Goal: Task Accomplishment & Management: Use online tool/utility

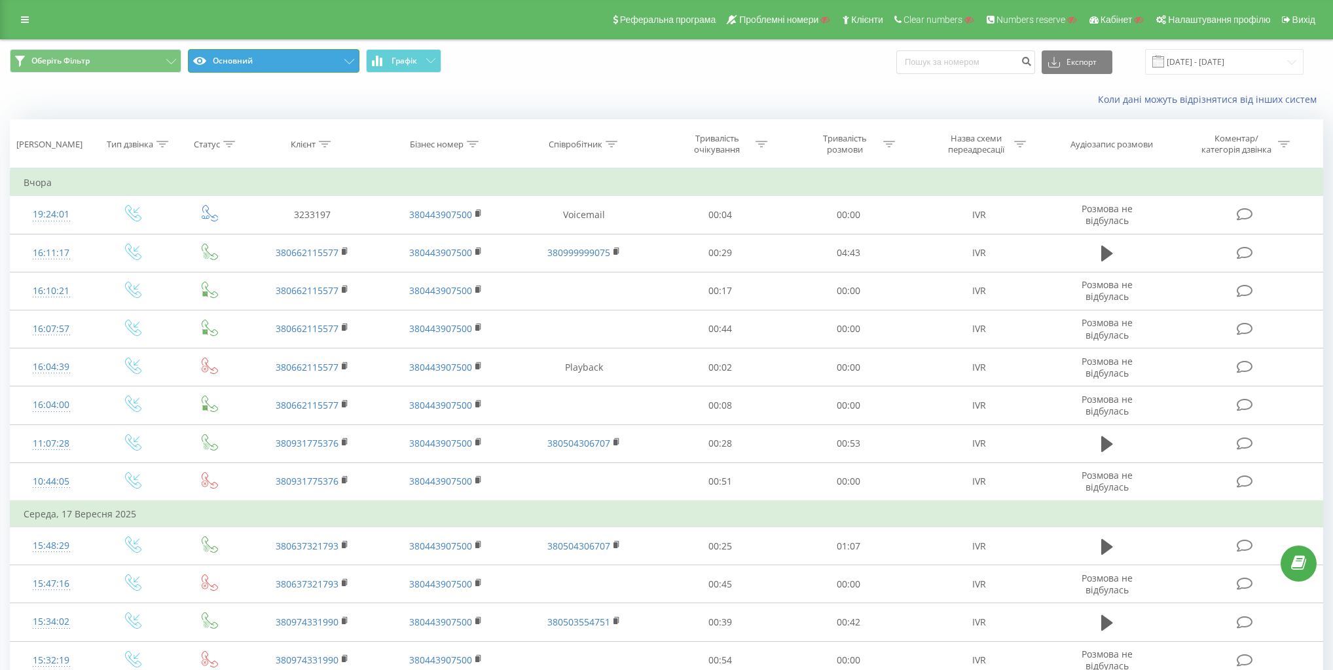
click at [266, 65] on button "Основний" at bounding box center [274, 61] width 172 height 24
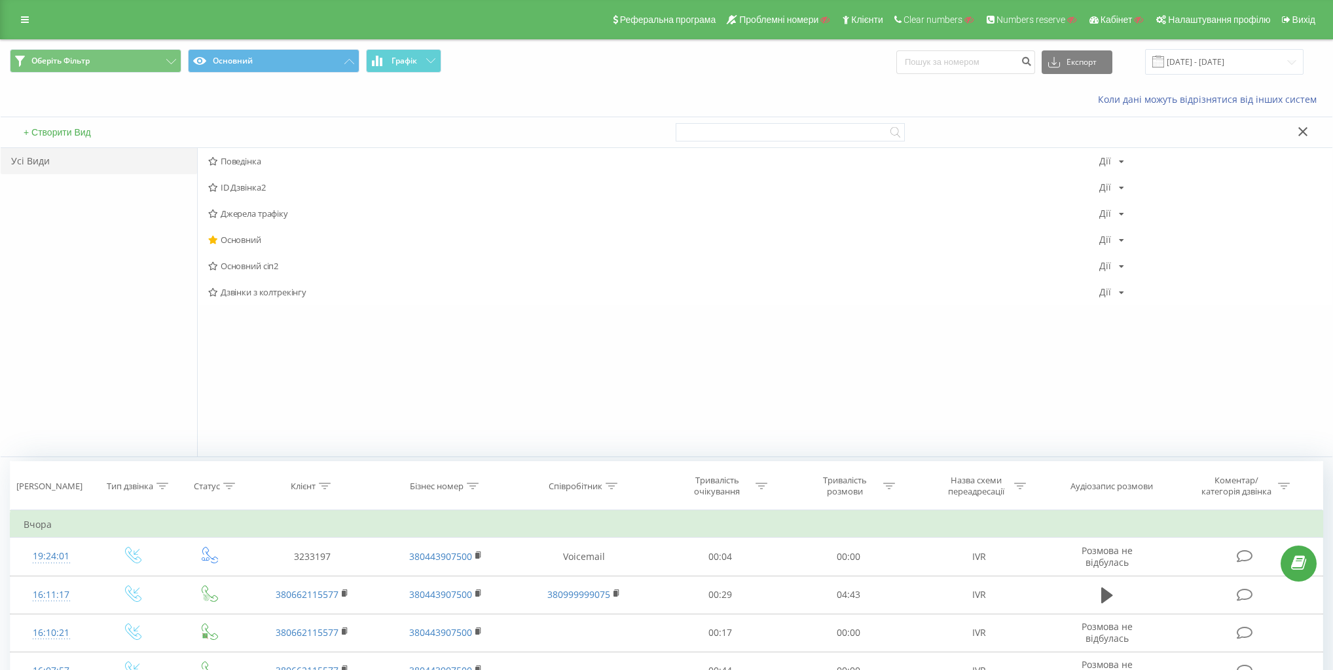
click at [519, 44] on div "Оберіть Фільтр Основний Графік Експорт .csv .xls .xlsx [DATE] - [DATE]" at bounding box center [667, 62] width 1332 height 44
click at [1307, 122] on div at bounding box center [1000, 132] width 648 height 30
click at [1304, 130] on icon at bounding box center [1302, 131] width 9 height 9
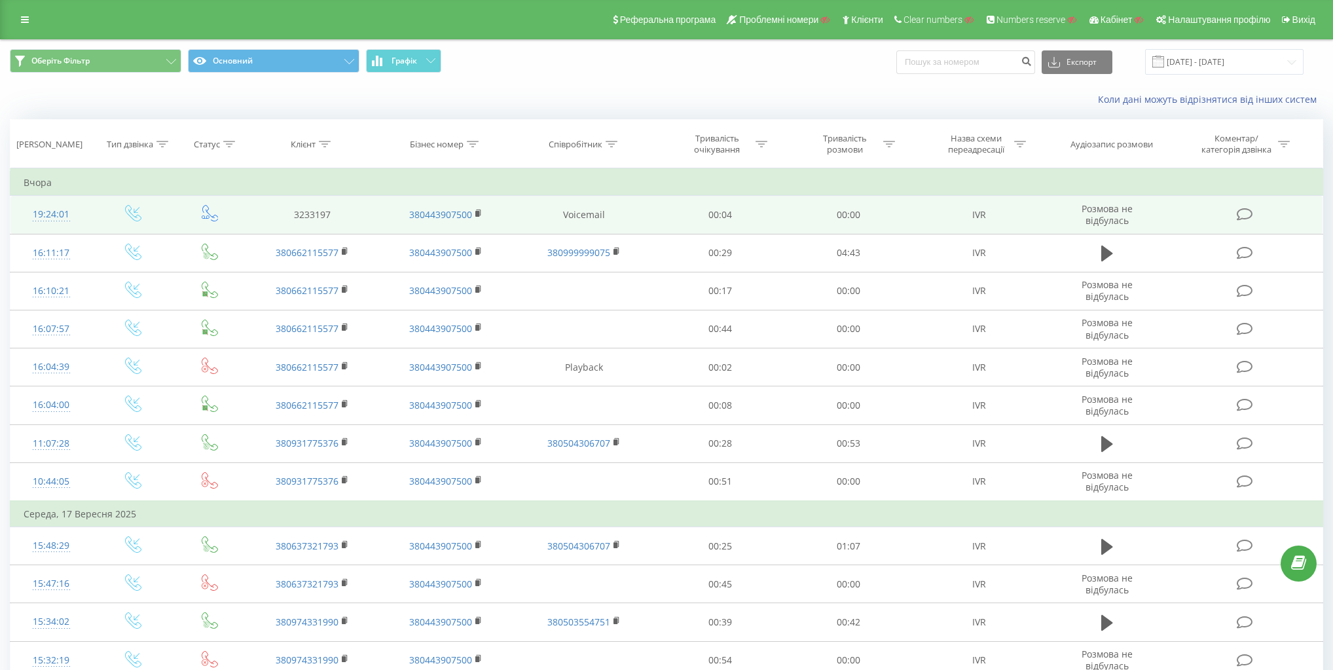
click at [133, 220] on icon at bounding box center [133, 213] width 16 height 16
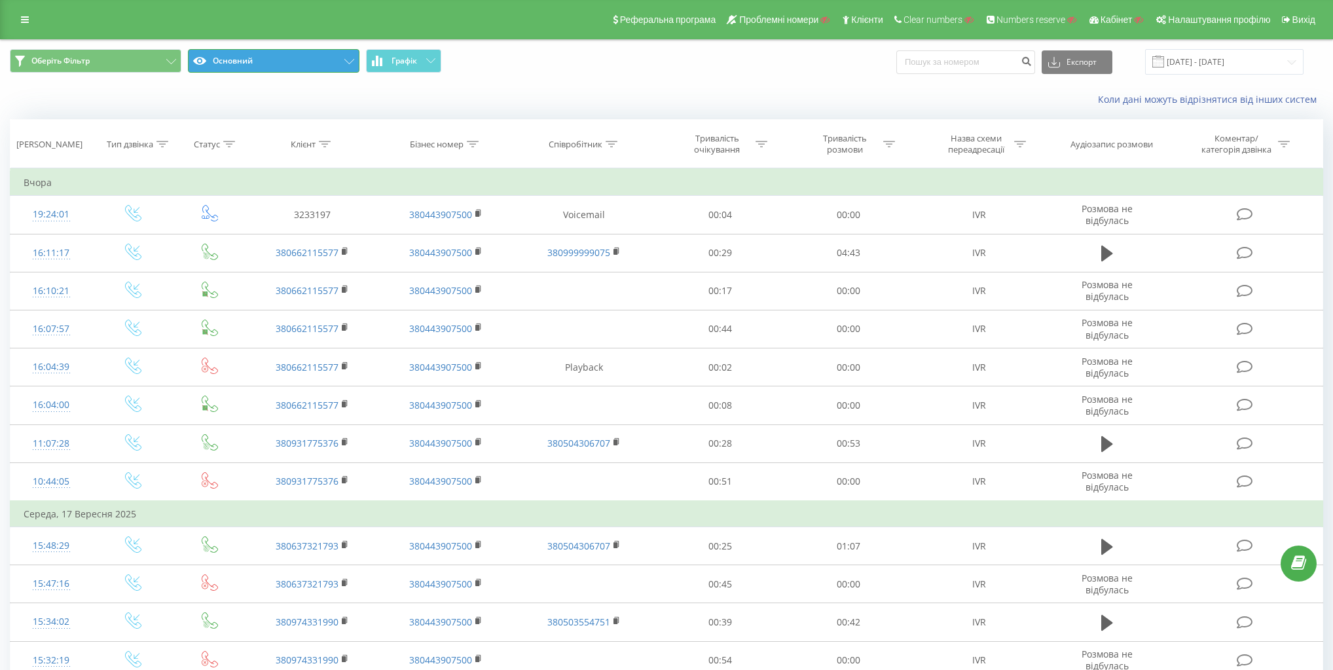
click at [293, 62] on button "Основний" at bounding box center [274, 61] width 172 height 24
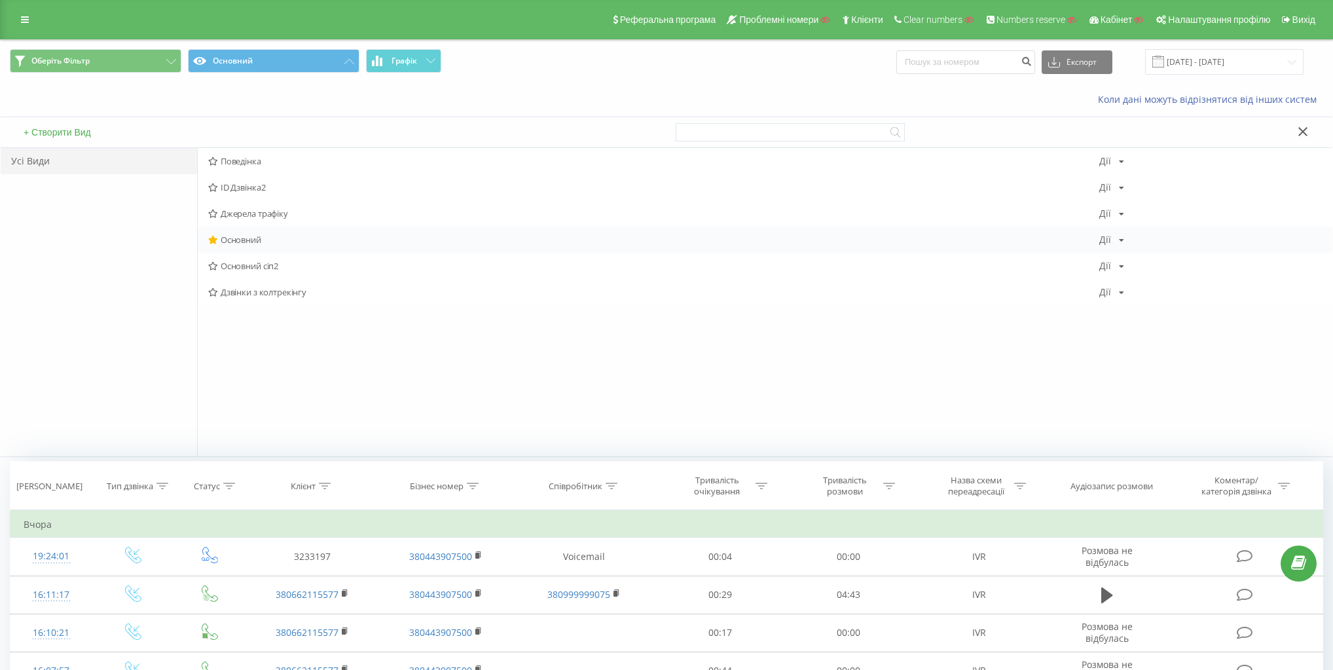
click at [1110, 236] on div "[PERSON_NAME] Копіювати Видалити За замовчуванням Поділитися" at bounding box center [1111, 239] width 25 height 9
click at [1155, 283] on span "Копіювати" at bounding box center [1155, 281] width 41 height 11
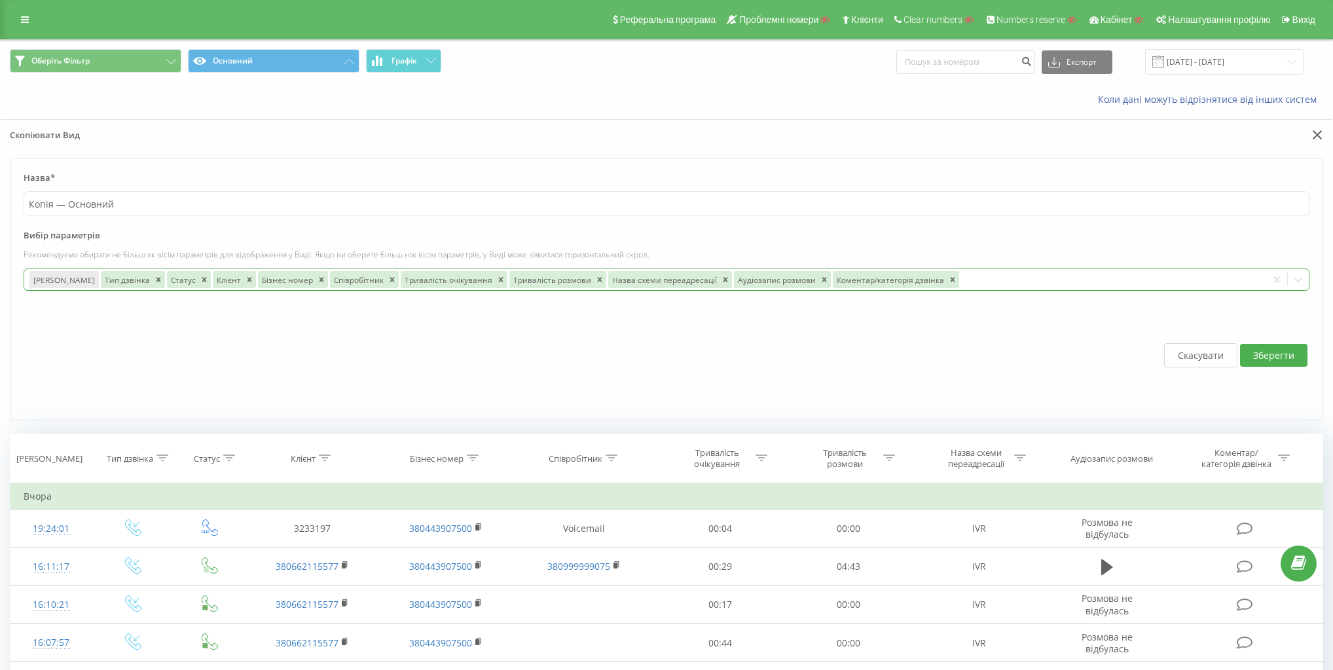
click at [1143, 279] on div at bounding box center [1111, 279] width 301 height 15
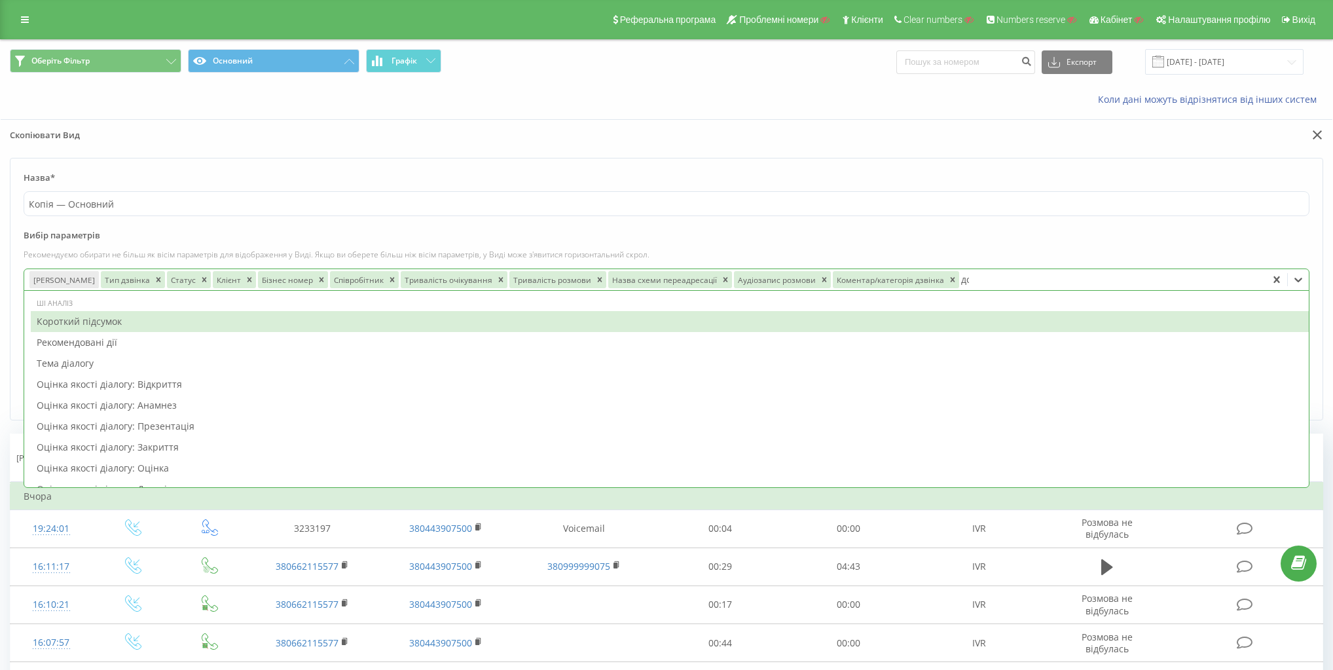
type input "дод"
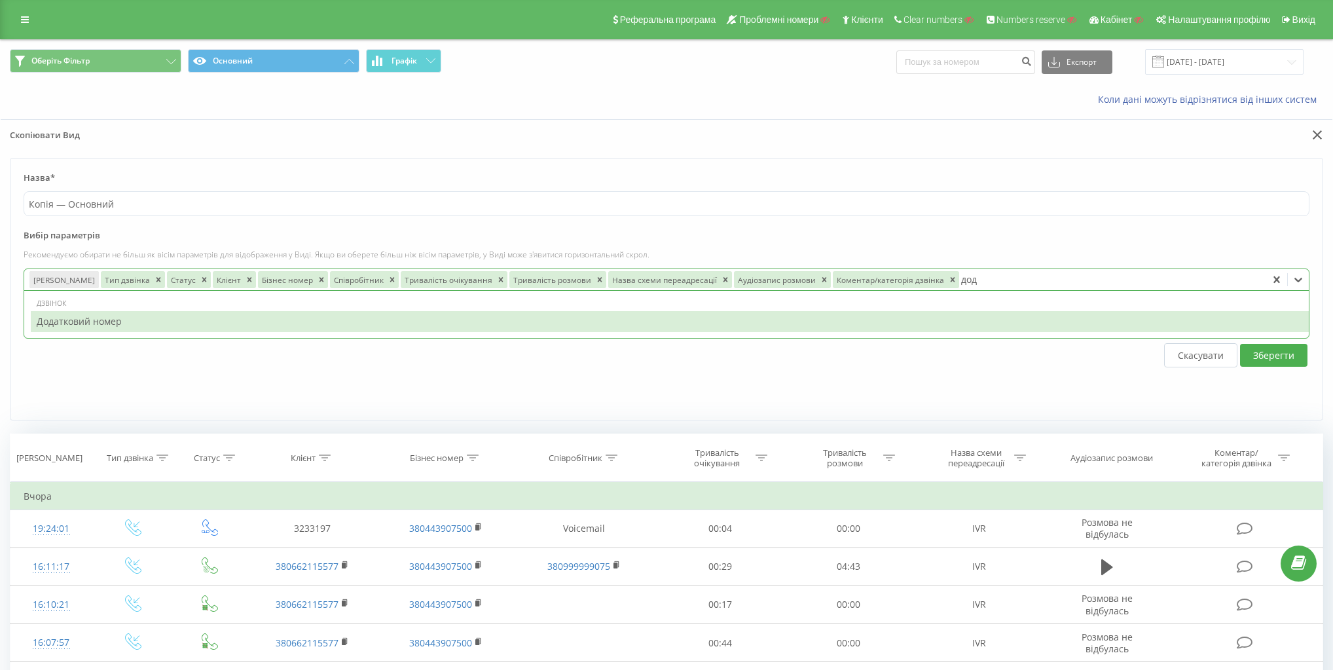
click at [164, 323] on div "Додатковий номер" at bounding box center [670, 321] width 1278 height 21
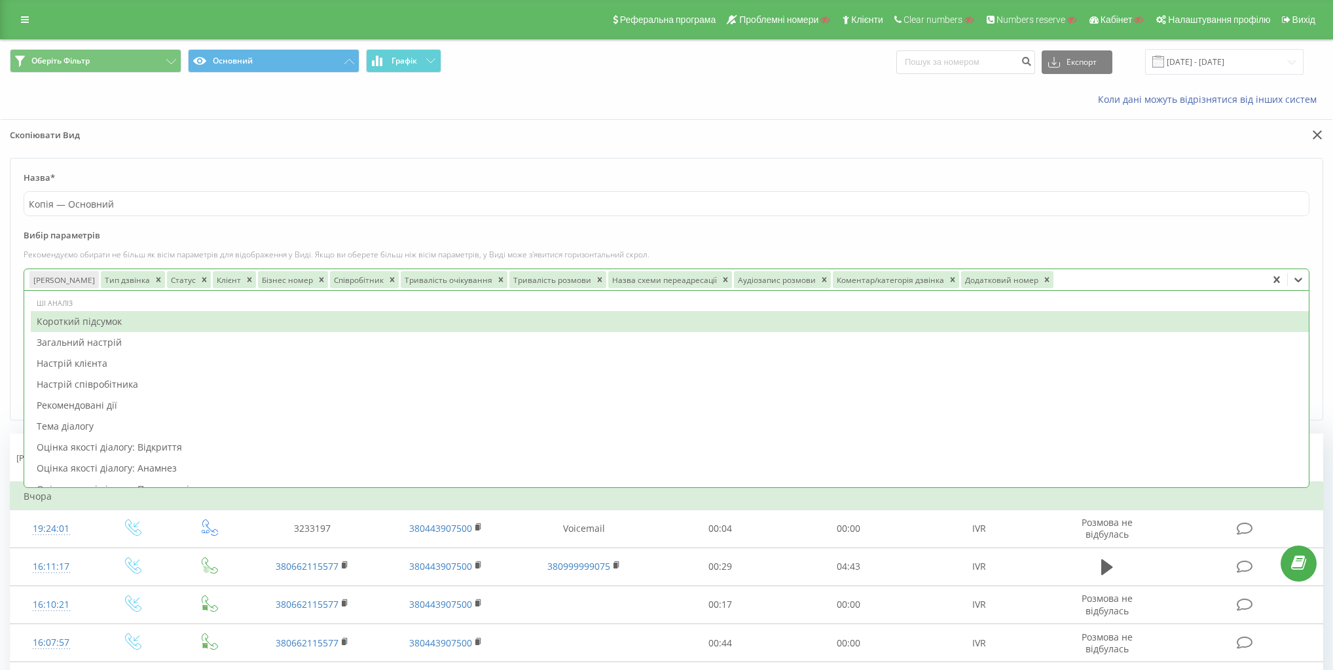
click at [1128, 237] on label "Вибір параметрів" at bounding box center [667, 239] width 1286 height 20
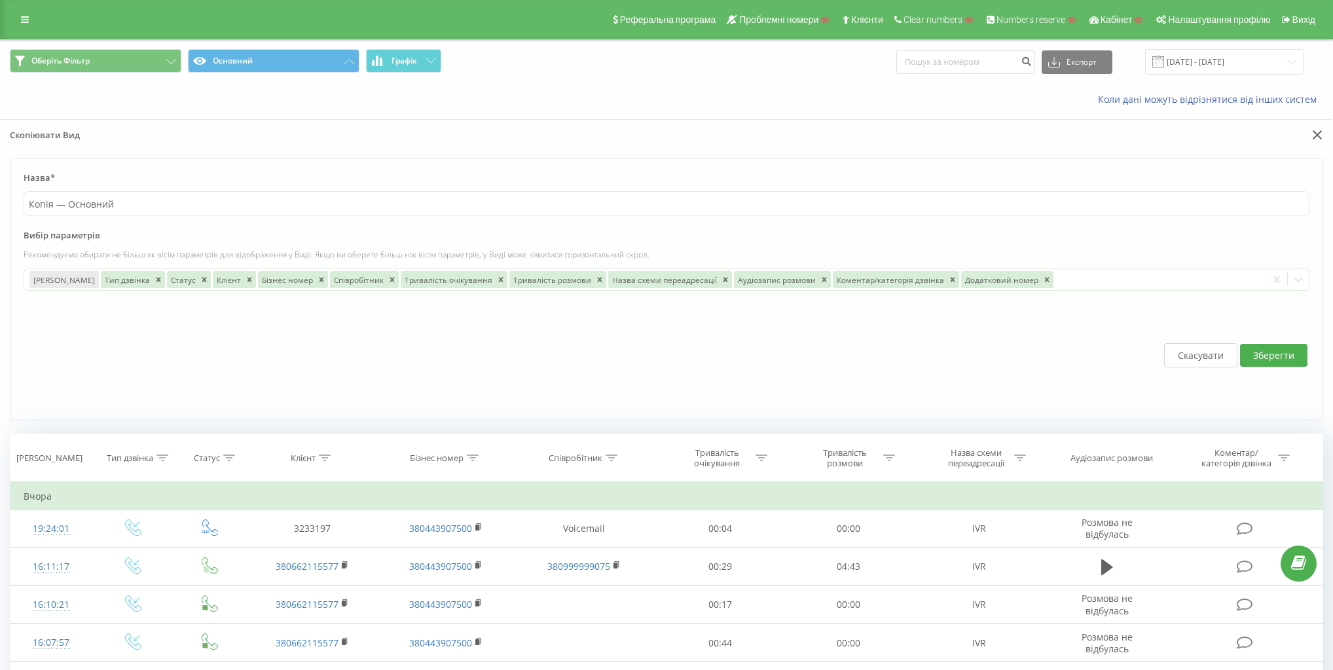
click at [1268, 355] on button "Зберегти" at bounding box center [1273, 355] width 67 height 23
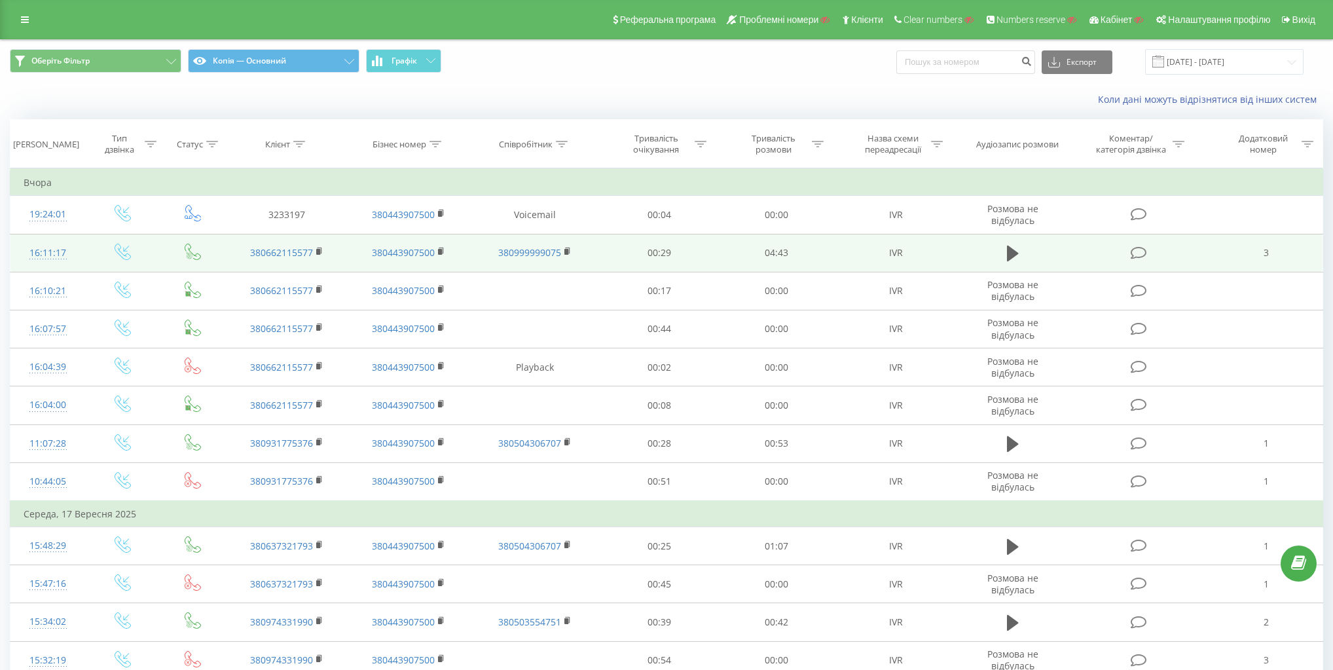
click at [194, 246] on icon at bounding box center [193, 252] width 16 height 16
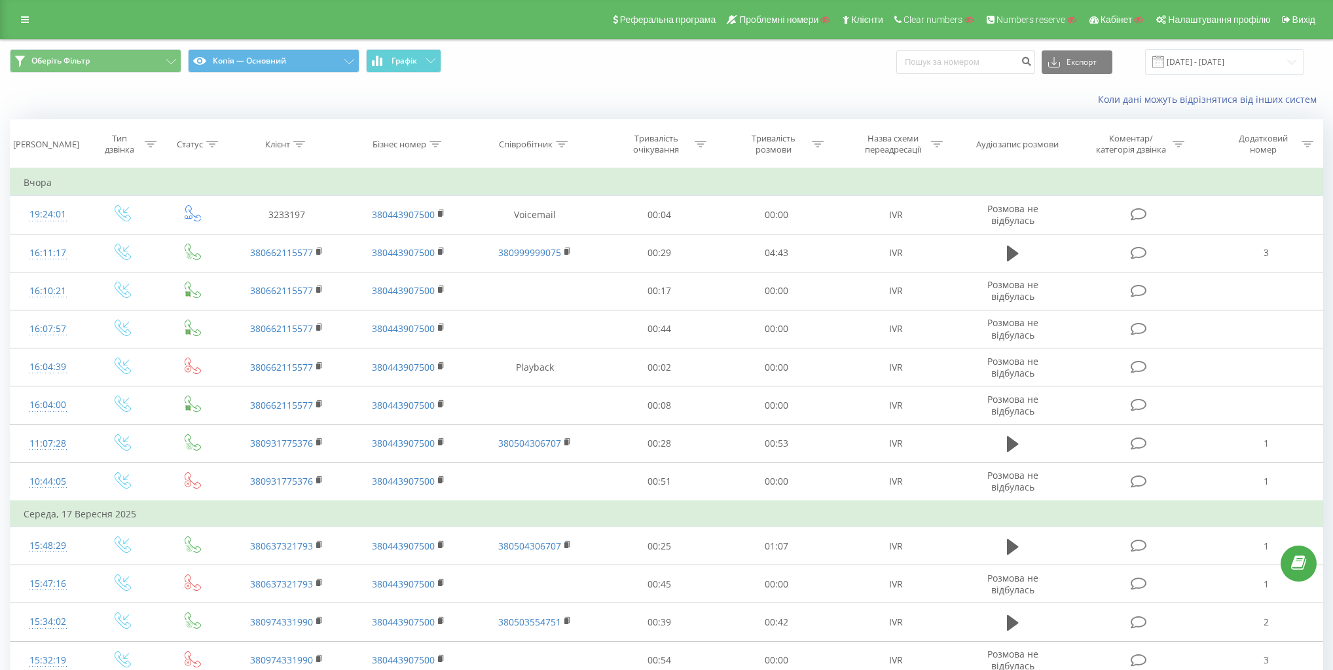
click at [629, 56] on span "Оберіть [PERSON_NAME] — Основний Графік" at bounding box center [333, 62] width 647 height 26
click at [1285, 134] on div "Додатковий номер" at bounding box center [1263, 144] width 70 height 22
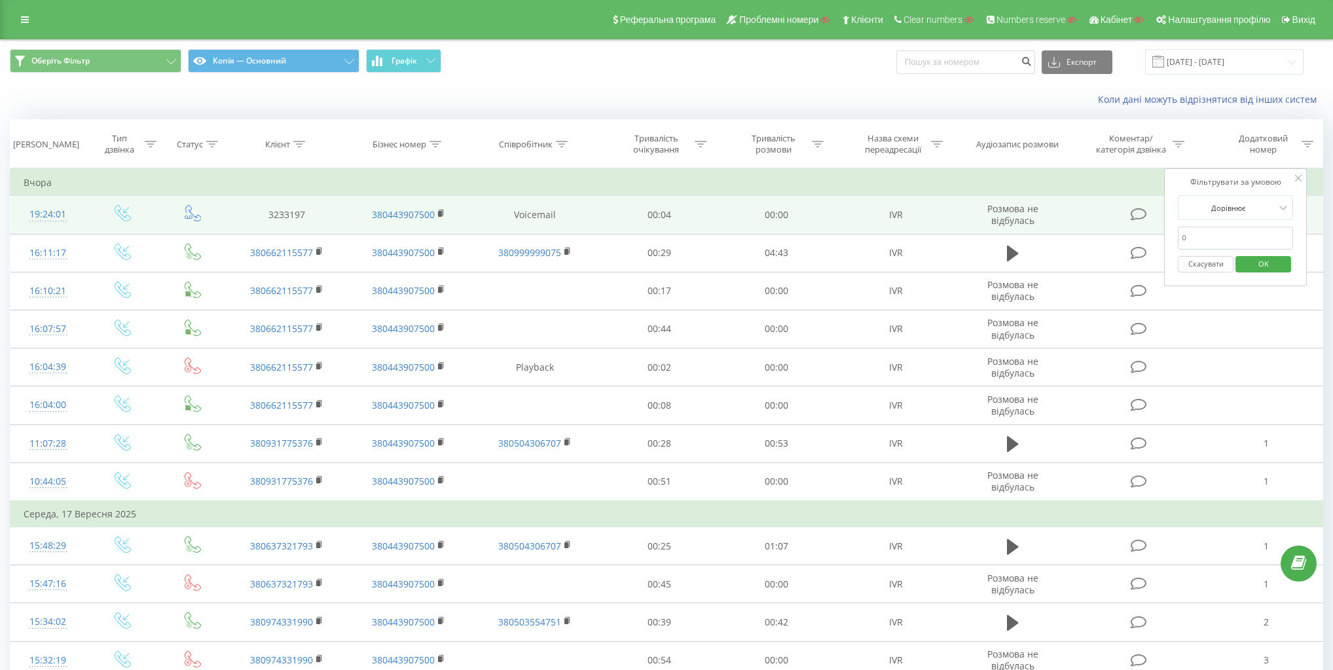
drag, startPoint x: 1236, startPoint y: 243, endPoint x: 1087, endPoint y: 232, distance: 149.7
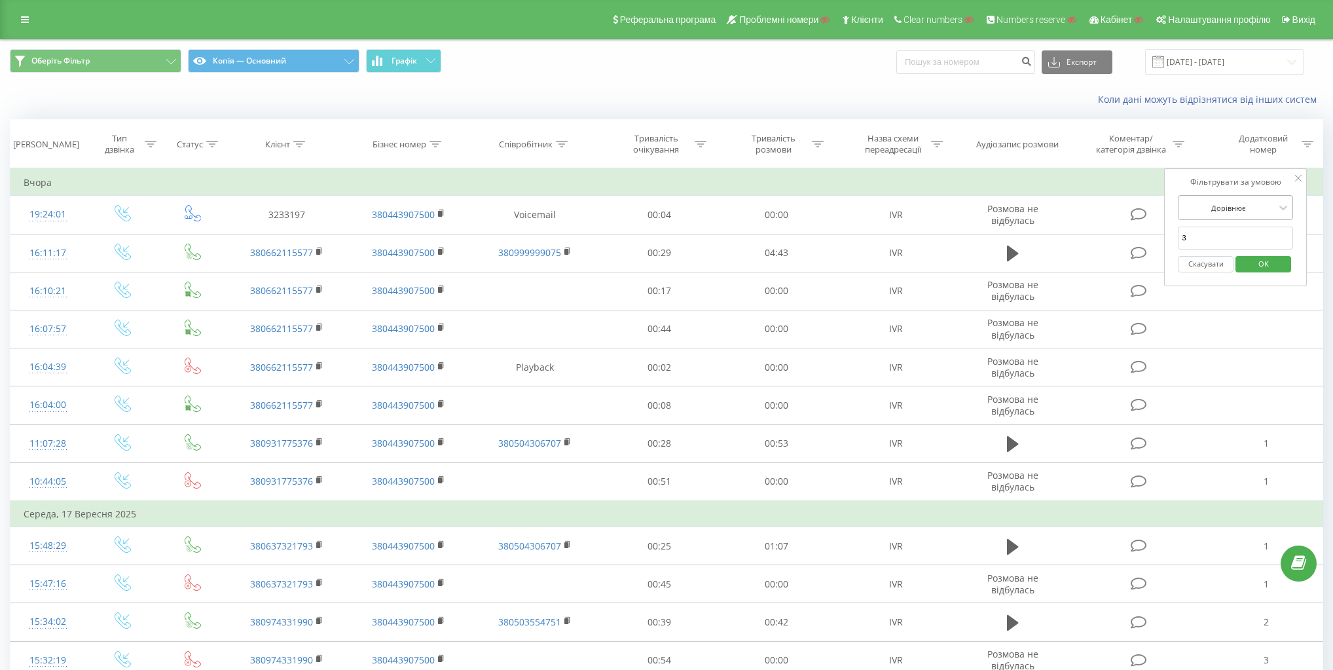
type input "3"
click at [1234, 211] on div at bounding box center [1228, 208] width 93 height 12
click at [1299, 178] on icon at bounding box center [1298, 178] width 7 height 7
click at [1265, 140] on div "Додатковий номер" at bounding box center [1263, 144] width 70 height 22
click at [1273, 206] on div at bounding box center [1228, 208] width 93 height 12
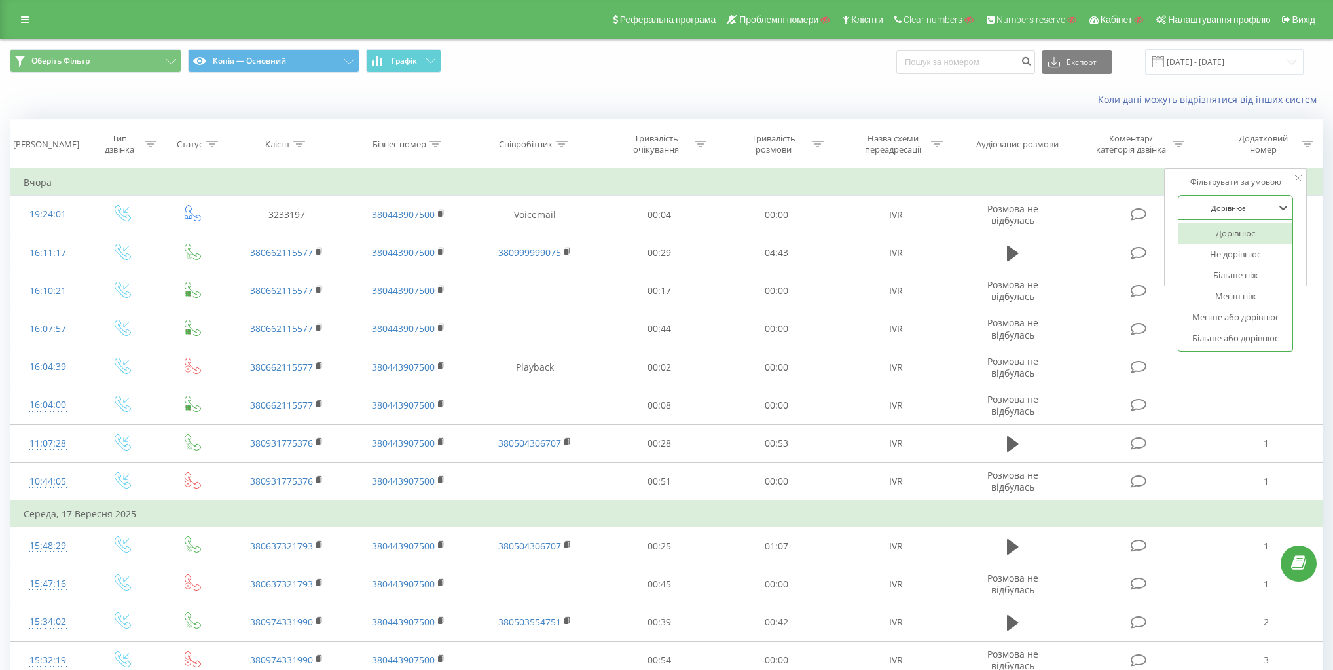
click at [1277, 177] on div "Фільтрувати за умовою" at bounding box center [1235, 181] width 115 height 13
click at [1301, 176] on icon at bounding box center [1298, 178] width 7 height 7
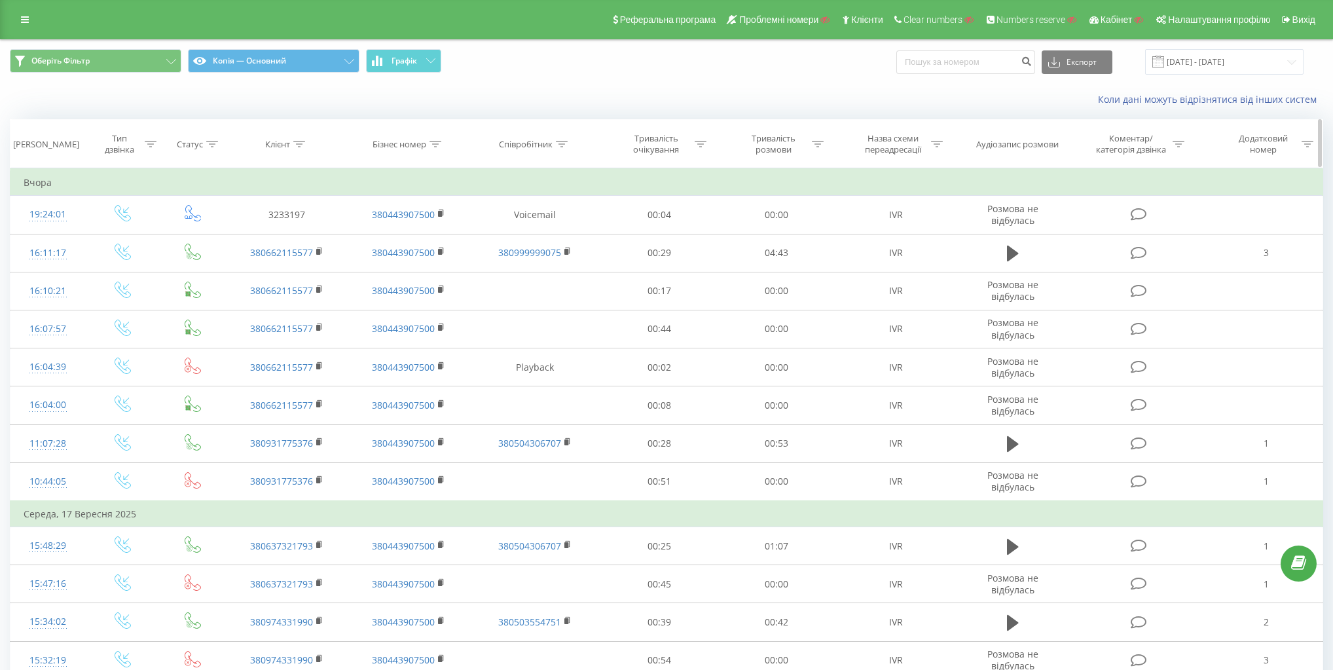
click at [1268, 139] on div "Додатковий номер" at bounding box center [1263, 144] width 70 height 22
click at [1247, 244] on input "3" at bounding box center [1235, 238] width 115 height 23
click at [1298, 225] on div "Фільтрувати за умовою Дорівнює 3 Скасувати OK" at bounding box center [1235, 227] width 143 height 118
click at [1271, 259] on span "OK" at bounding box center [1263, 263] width 37 height 20
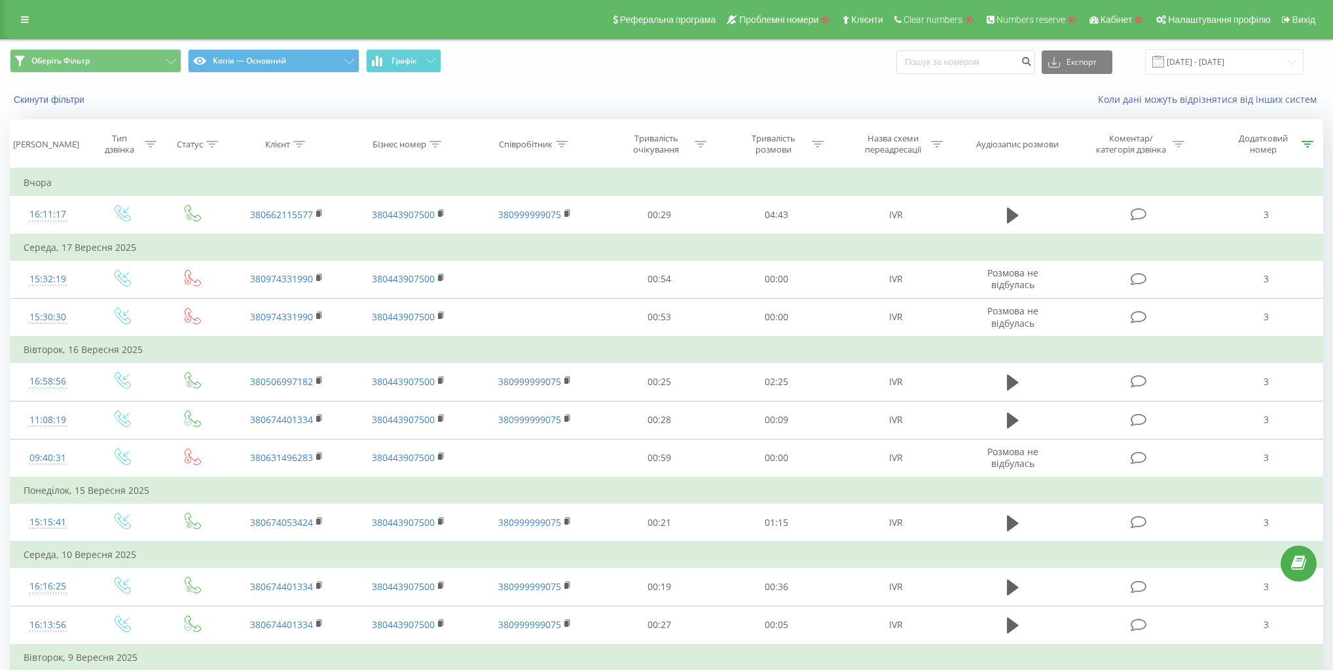
click at [26, 37] on div "Реферальна програма Проблемні номери Клієнти Clear numbers Numbers reserve Кабі…" at bounding box center [666, 19] width 1333 height 39
click at [18, 29] on div "Реферальна програма Проблемні номери Клієнти Clear numbers Numbers reserve Кабі…" at bounding box center [666, 19] width 1333 height 39
click at [25, 21] on icon at bounding box center [25, 19] width 8 height 9
